Goal: Find specific page/section: Find specific page/section

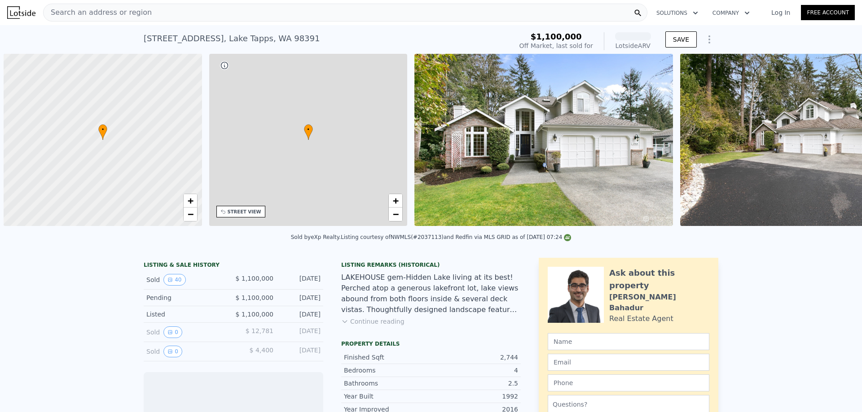
scroll to position [0, 4]
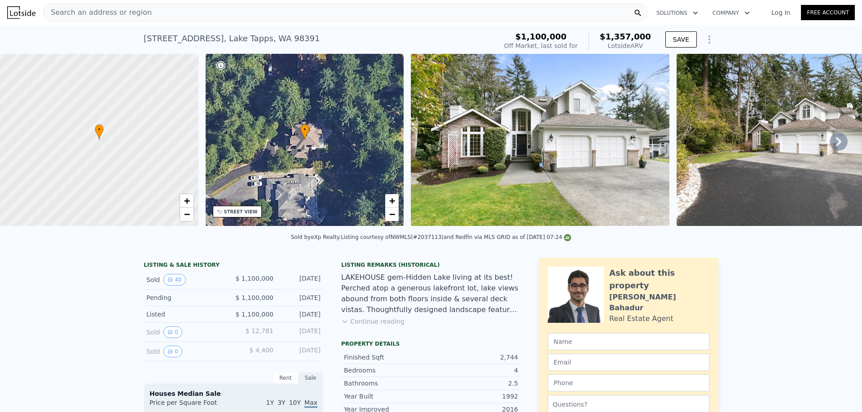
click at [702, 154] on img at bounding box center [805, 140] width 259 height 172
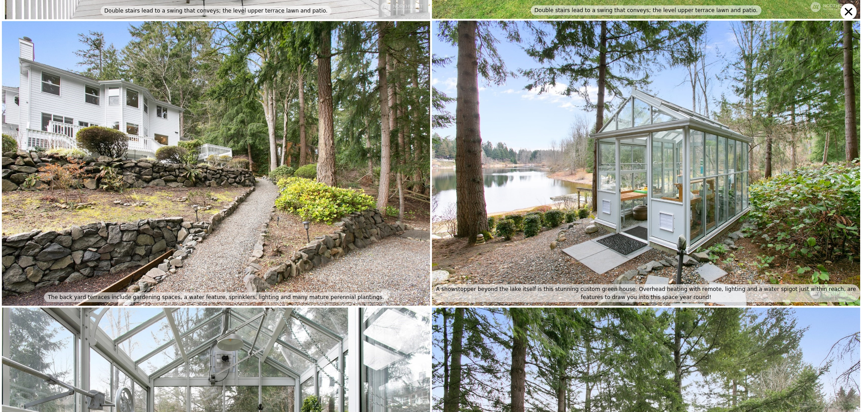
scroll to position [4274, 0]
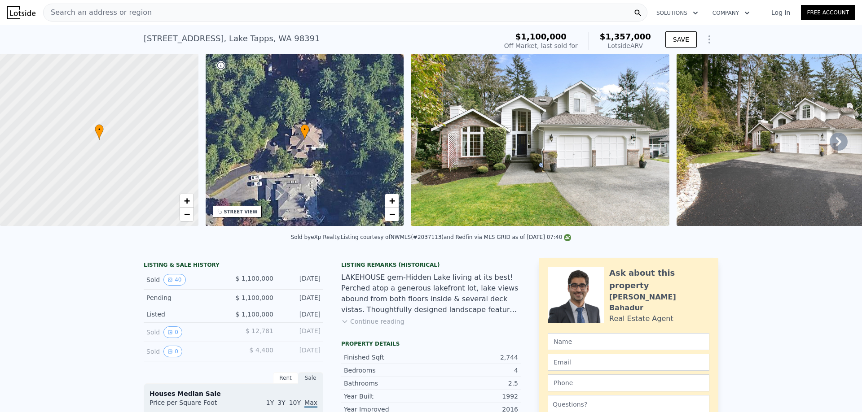
click at [836, 143] on icon at bounding box center [838, 141] width 5 height 9
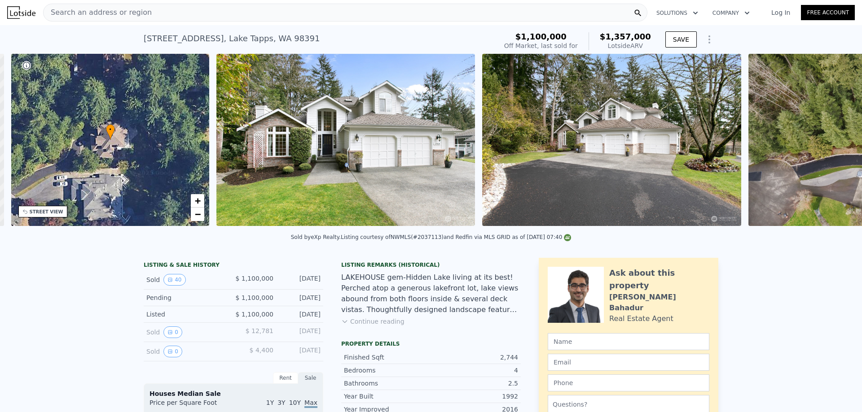
scroll to position [0, 209]
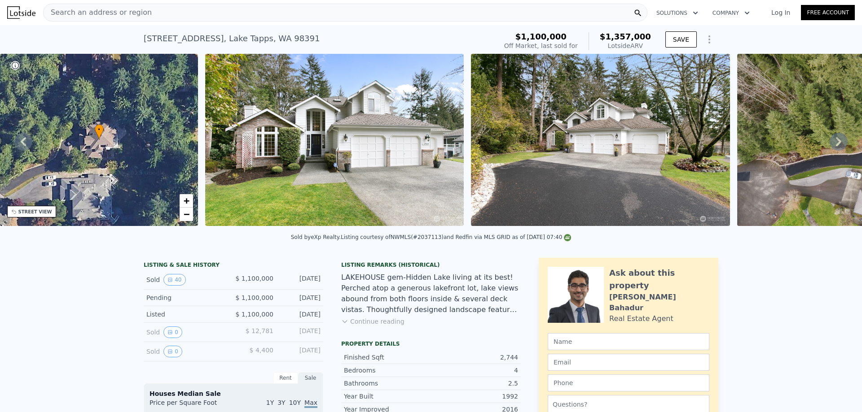
click at [286, 168] on img at bounding box center [334, 140] width 259 height 172
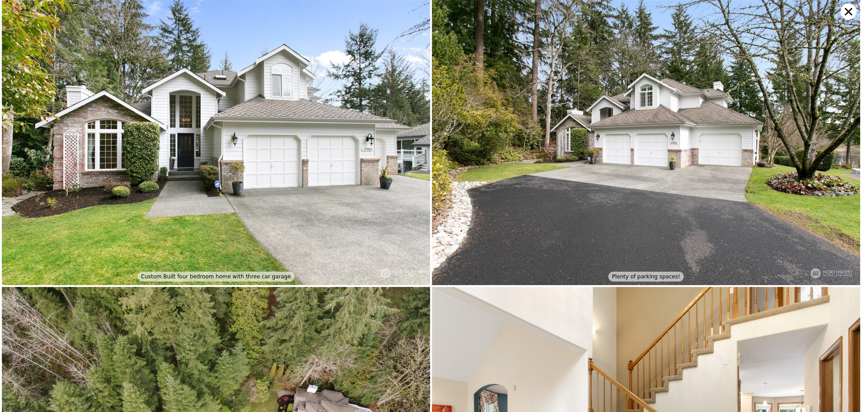
click at [209, 191] on img at bounding box center [216, 142] width 428 height 285
click at [523, 194] on img at bounding box center [646, 142] width 428 height 285
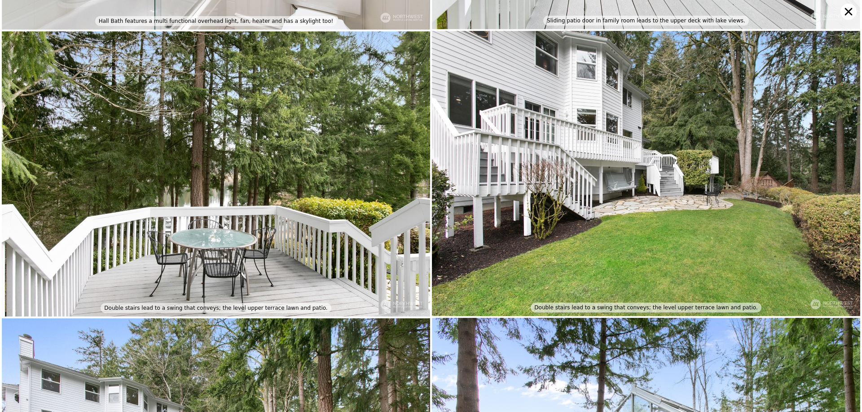
scroll to position [4273, 0]
